Goal: Obtain resource: Obtain resource

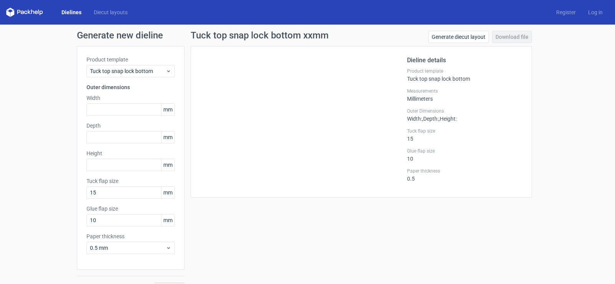
click at [139, 101] on label "Width" at bounding box center [130, 98] width 88 height 8
click at [136, 108] on input "text" at bounding box center [130, 109] width 88 height 12
type input "63"
click at [141, 142] on input "text" at bounding box center [130, 137] width 88 height 12
type input "90"
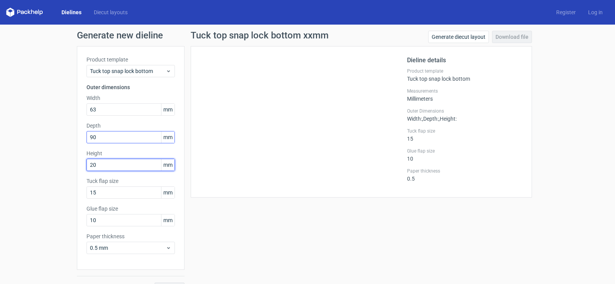
scroll to position [17, 0]
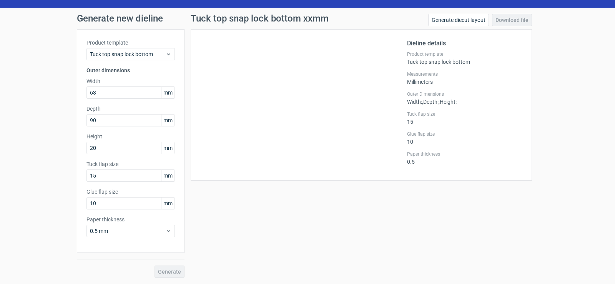
click at [161, 274] on div "Generate" at bounding box center [131, 265] width 108 height 25
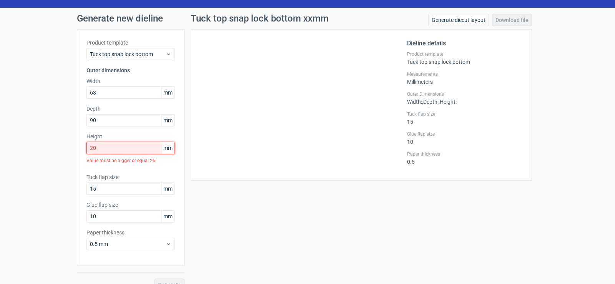
click at [109, 146] on input "20" at bounding box center [130, 148] width 88 height 12
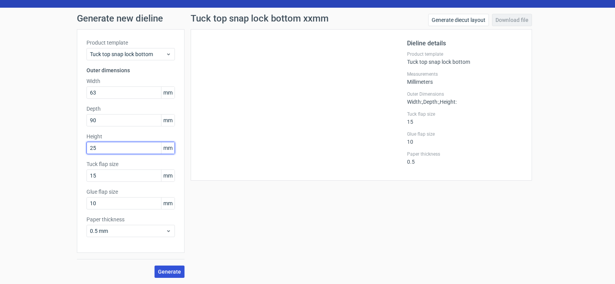
type input "25"
click at [174, 272] on span "Generate" at bounding box center [169, 271] width 23 height 5
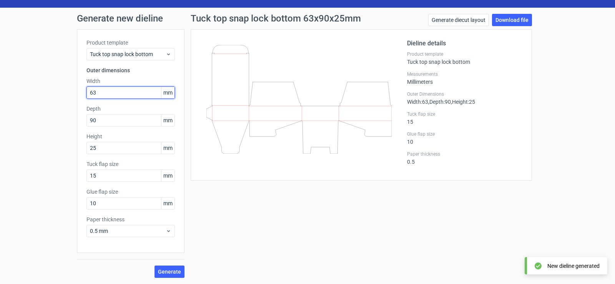
click at [122, 94] on input "63" at bounding box center [130, 92] width 88 height 12
type input "90"
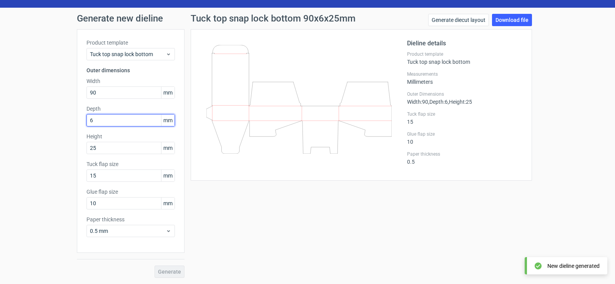
drag, startPoint x: 110, startPoint y: 115, endPoint x: 108, endPoint y: 120, distance: 5.0
click at [109, 116] on input "6" at bounding box center [130, 120] width 88 height 12
type input "63"
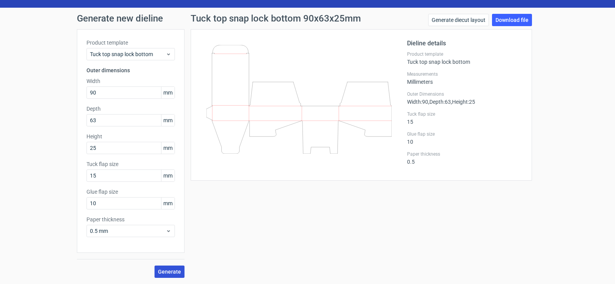
click at [176, 269] on span "Generate" at bounding box center [169, 271] width 23 height 5
click at [166, 269] on span "Generate" at bounding box center [169, 271] width 23 height 5
click at [166, 269] on circle at bounding box center [169, 271] width 12 height 12
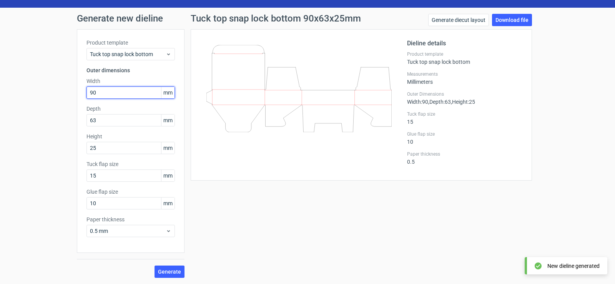
click at [112, 92] on input "90" at bounding box center [130, 92] width 88 height 12
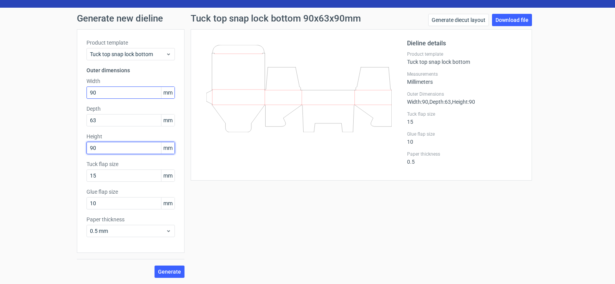
type input "90"
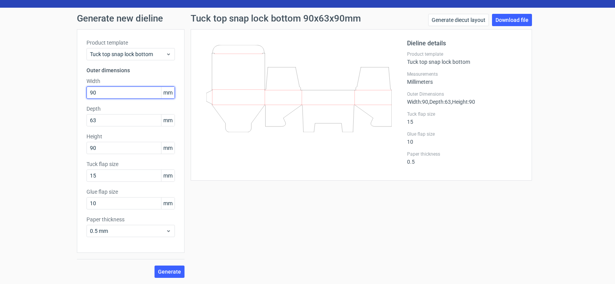
click at [112, 92] on input "90" at bounding box center [130, 92] width 88 height 12
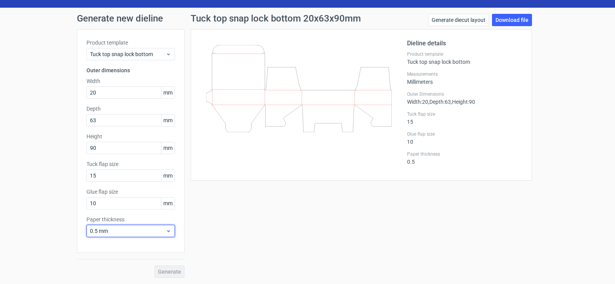
click at [124, 230] on div "Paper thickness 0.5 mm" at bounding box center [130, 227] width 88 height 22
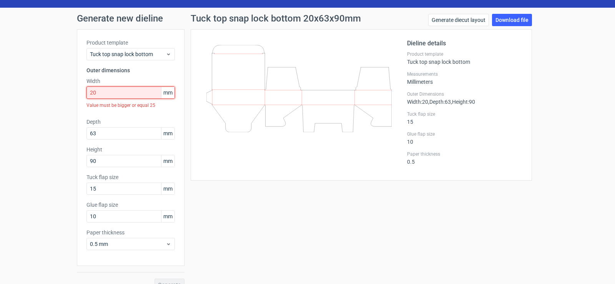
click at [113, 91] on input "20" at bounding box center [130, 92] width 88 height 12
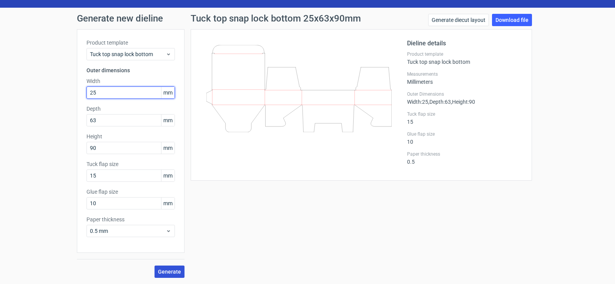
type input "25"
click at [161, 273] on span "Generate" at bounding box center [169, 271] width 23 height 5
click at [110, 92] on input "25" at bounding box center [130, 92] width 88 height 12
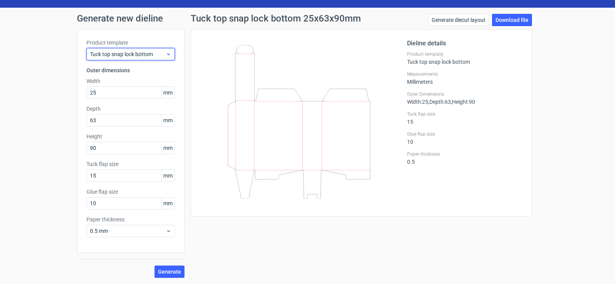
click at [116, 54] on span "Tuck top snap lock bottom" at bounding box center [128, 54] width 76 height 8
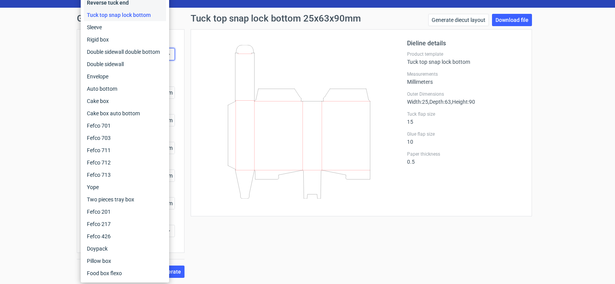
click at [126, 2] on div "Reverse tuck end" at bounding box center [125, 3] width 82 height 12
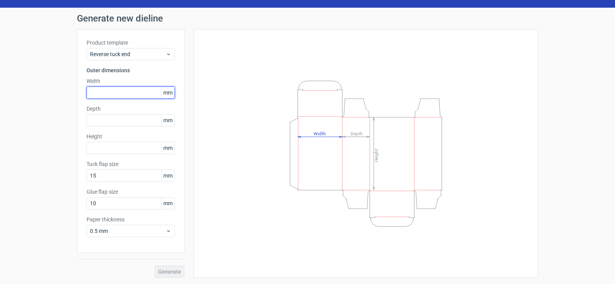
click at [126, 91] on input "text" at bounding box center [130, 92] width 88 height 12
type input "63"
type input "90"
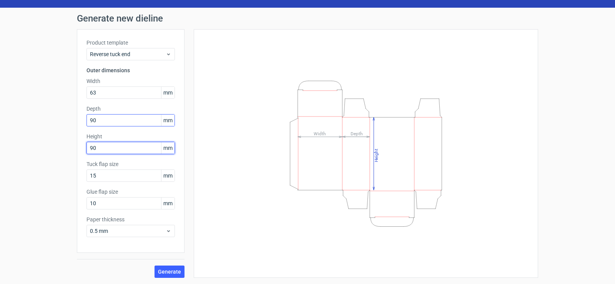
type input "90"
click at [108, 118] on input "90" at bounding box center [130, 120] width 88 height 12
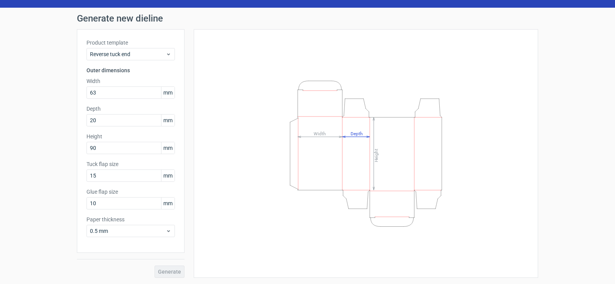
click at [140, 249] on div "Product template Reverse tuck end Outer dimensions Width 63 mm Depth 20 mm Heig…" at bounding box center [131, 141] width 108 height 224
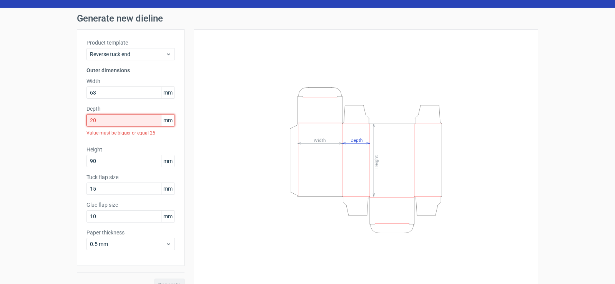
click at [117, 126] on input "20" at bounding box center [130, 120] width 88 height 12
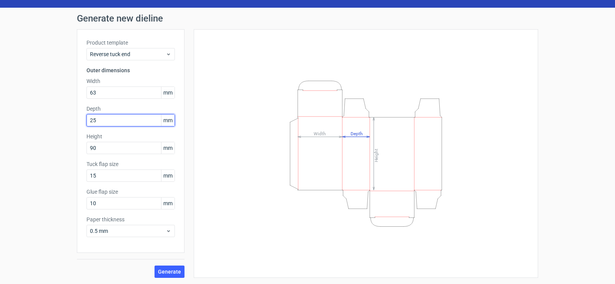
type input "25"
click at [171, 268] on button "Generate" at bounding box center [169, 272] width 30 height 12
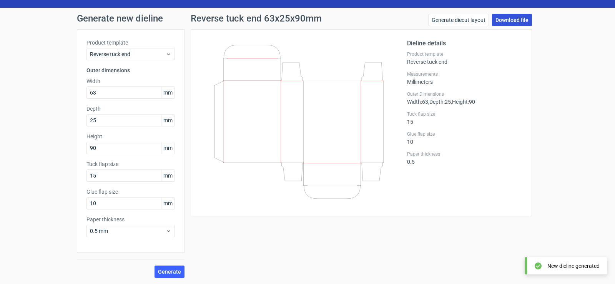
click at [500, 24] on link "Download file" at bounding box center [512, 20] width 40 height 12
click at [503, 25] on link "Download file" at bounding box center [512, 20] width 40 height 12
click at [289, 95] on icon at bounding box center [298, 122] width 185 height 154
click at [465, 22] on link "Generate diecut layout" at bounding box center [458, 20] width 61 height 12
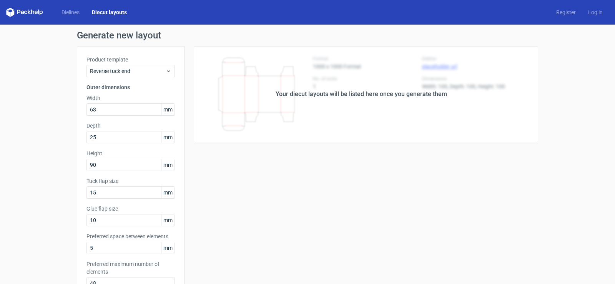
click at [405, 75] on div "Your diecut layouts will be listed here once you generate them" at bounding box center [361, 94] width 354 height 96
click at [370, 93] on div "Your diecut layouts will be listed here once you generate them" at bounding box center [361, 94] width 171 height 9
click at [387, 58] on div "Your diecut layouts will be listed here once you generate them" at bounding box center [361, 94] width 354 height 96
click at [386, 98] on div "Your diecut layouts will be listed here once you generate them" at bounding box center [361, 94] width 171 height 9
click at [279, 98] on div "Your diecut layouts will be listed here once you generate them" at bounding box center [361, 94] width 171 height 9
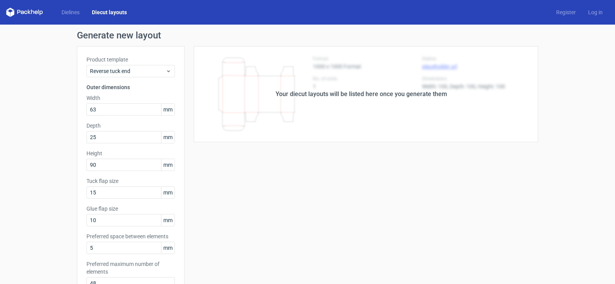
scroll to position [77, 0]
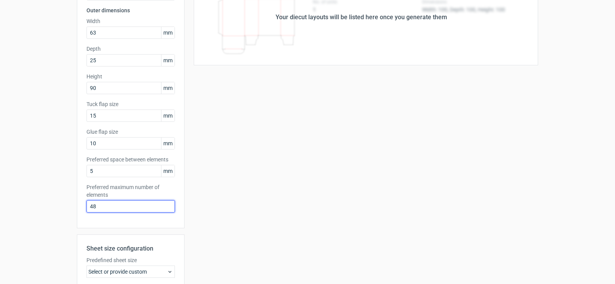
click at [123, 208] on input "48" at bounding box center [130, 206] width 88 height 12
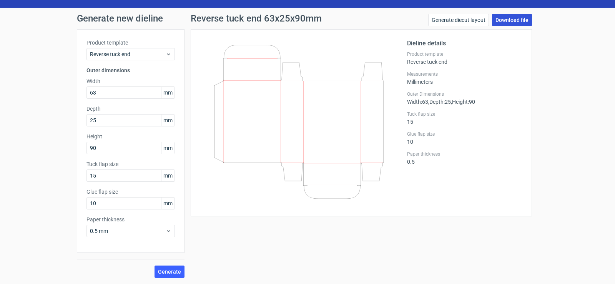
click at [505, 22] on link "Download file" at bounding box center [512, 20] width 40 height 12
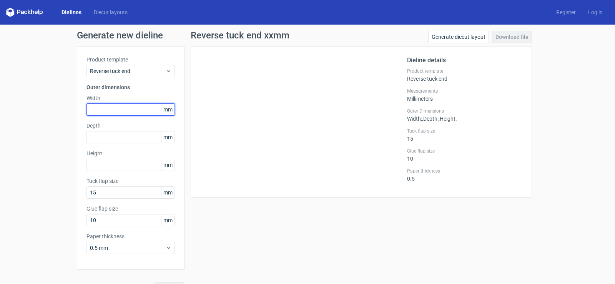
click at [105, 113] on input "text" at bounding box center [130, 109] width 88 height 12
type input "63"
type input "90"
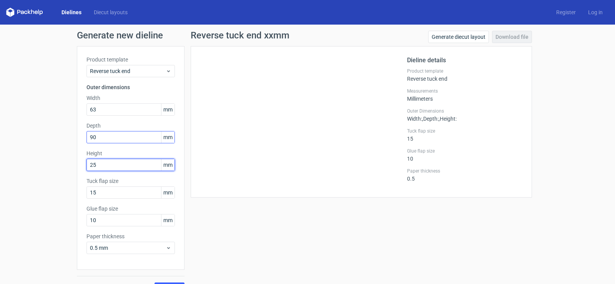
type input "25"
click at [111, 141] on input "90" at bounding box center [130, 137] width 88 height 12
type input "25"
type input "90"
click at [154, 282] on button "Generate" at bounding box center [169, 288] width 30 height 12
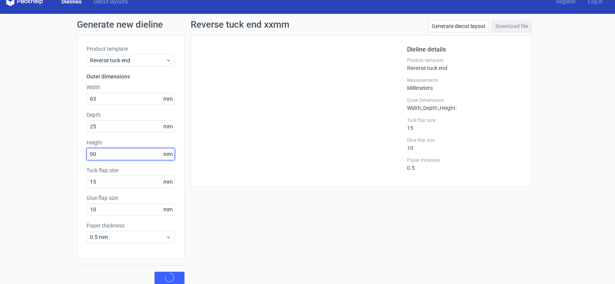
scroll to position [17, 0]
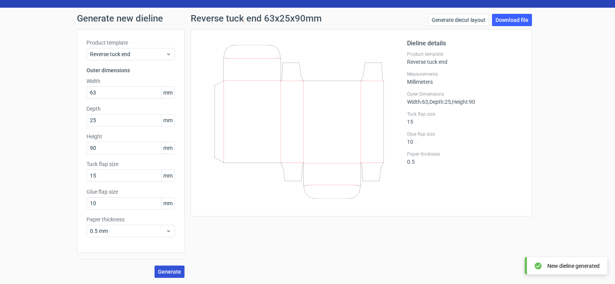
click at [173, 269] on span "Generate" at bounding box center [169, 271] width 23 height 5
click at [525, 20] on link "Download file" at bounding box center [512, 20] width 40 height 12
click at [202, 83] on div at bounding box center [303, 123] width 207 height 168
click at [252, 82] on icon at bounding box center [298, 122] width 185 height 154
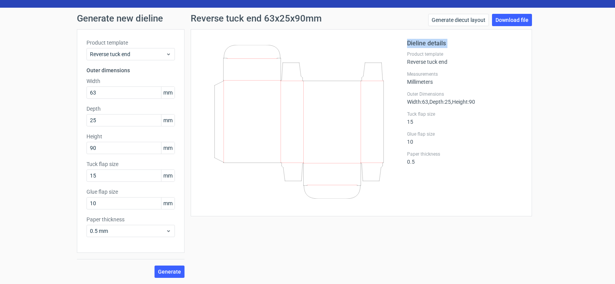
click at [252, 82] on icon at bounding box center [298, 122] width 185 height 154
click at [228, 103] on icon at bounding box center [298, 122] width 185 height 154
